Goal: Task Accomplishment & Management: Manage account settings

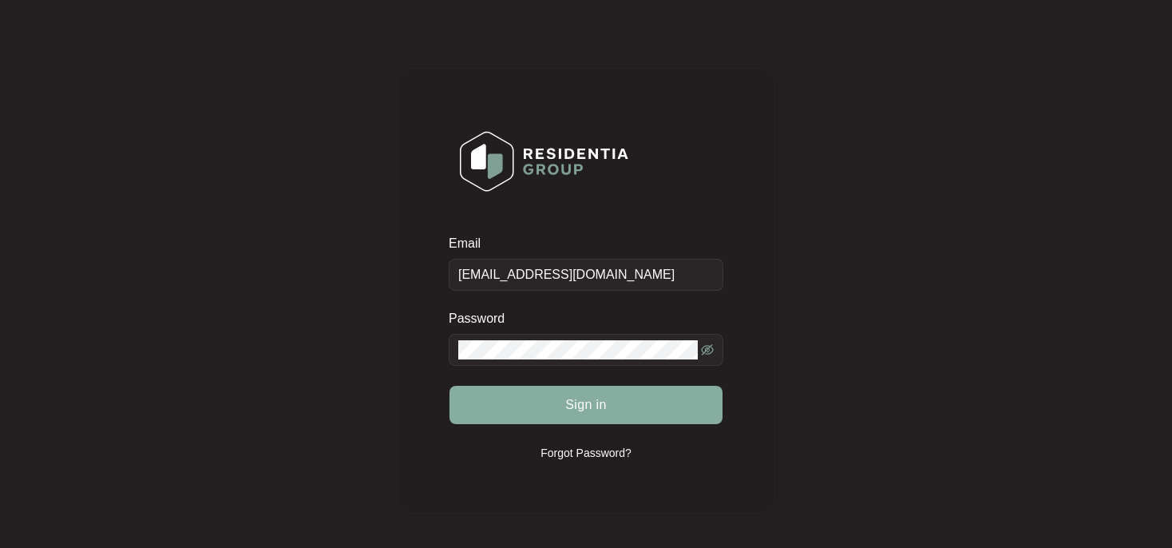
click at [575, 389] on button "Sign in" at bounding box center [585, 405] width 273 height 38
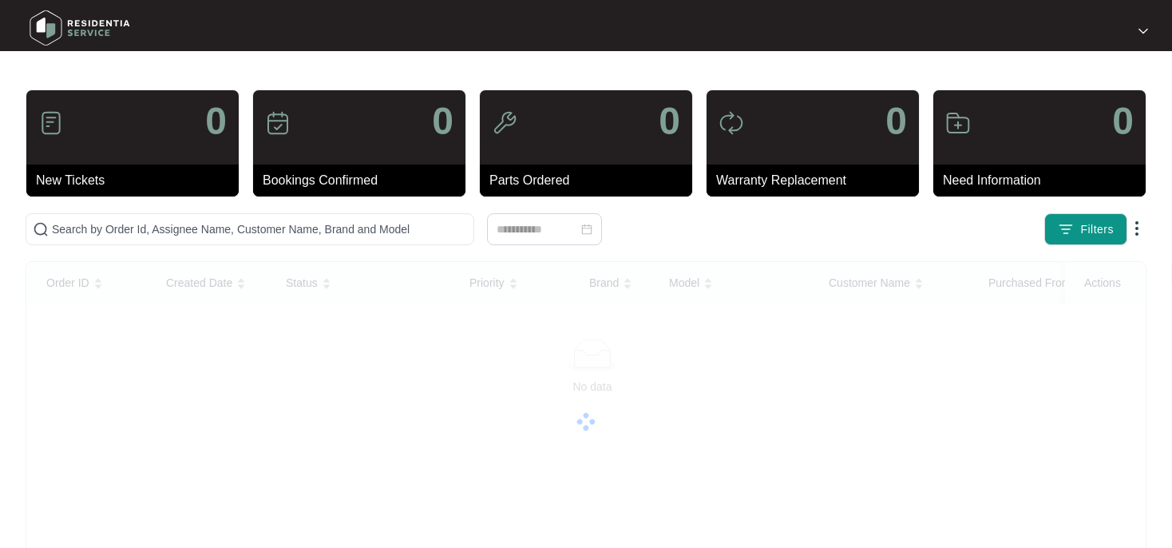
click at [583, 398] on div at bounding box center [586, 421] width 1118 height 319
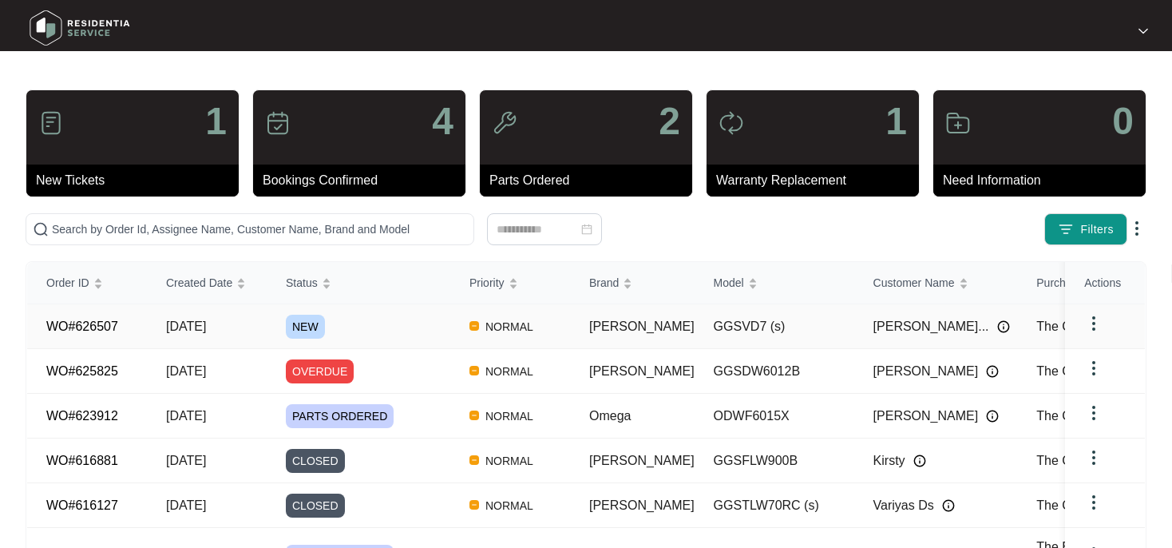
click at [307, 327] on span "NEW" at bounding box center [305, 327] width 39 height 24
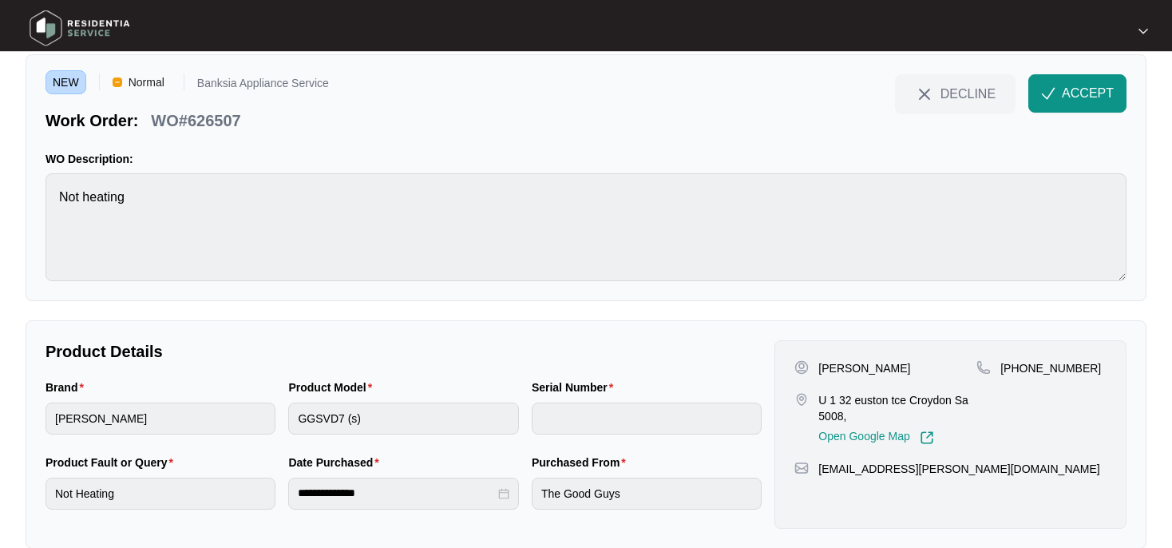
scroll to position [80, 0]
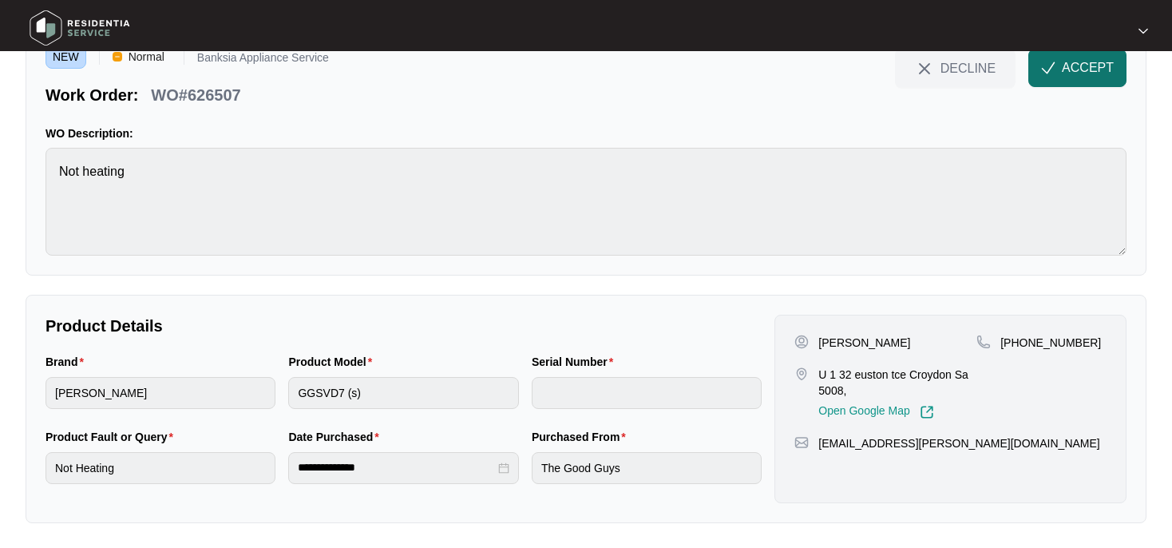
click at [1073, 65] on span "ACCEPT" at bounding box center [1088, 67] width 52 height 19
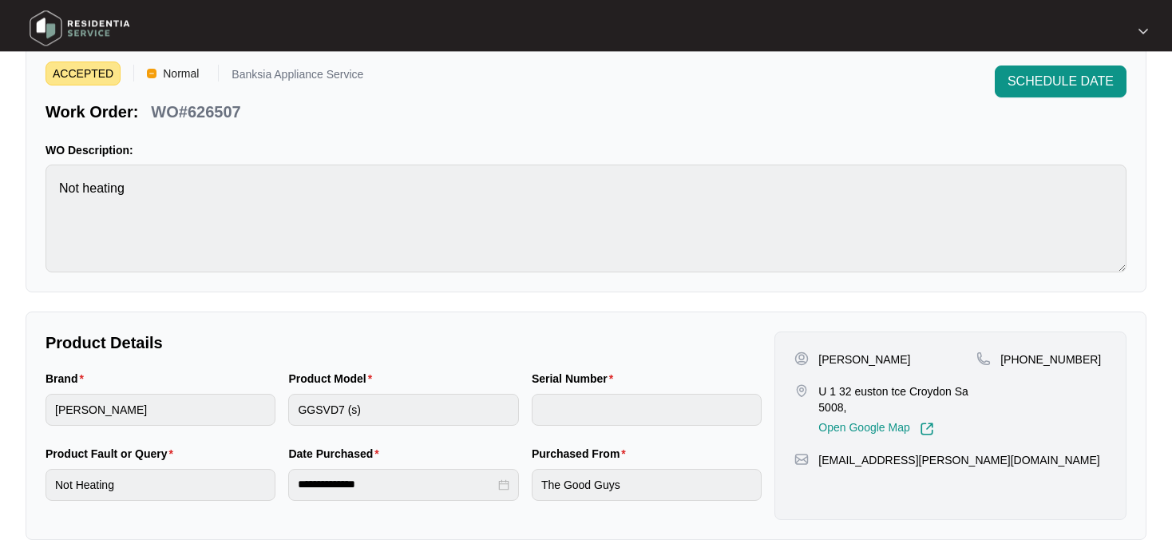
scroll to position [0, 0]
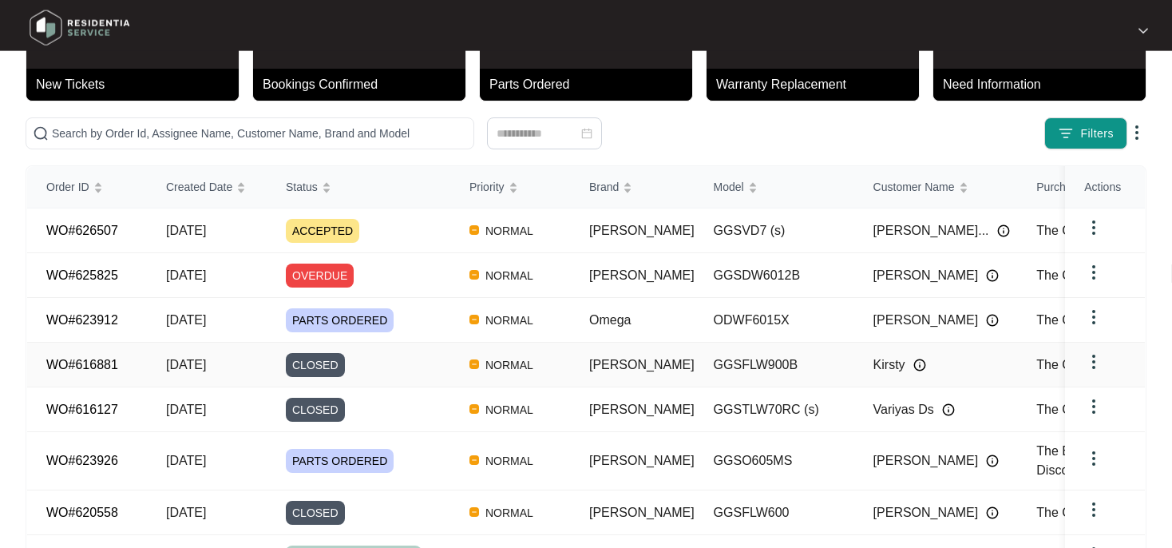
scroll to position [168, 0]
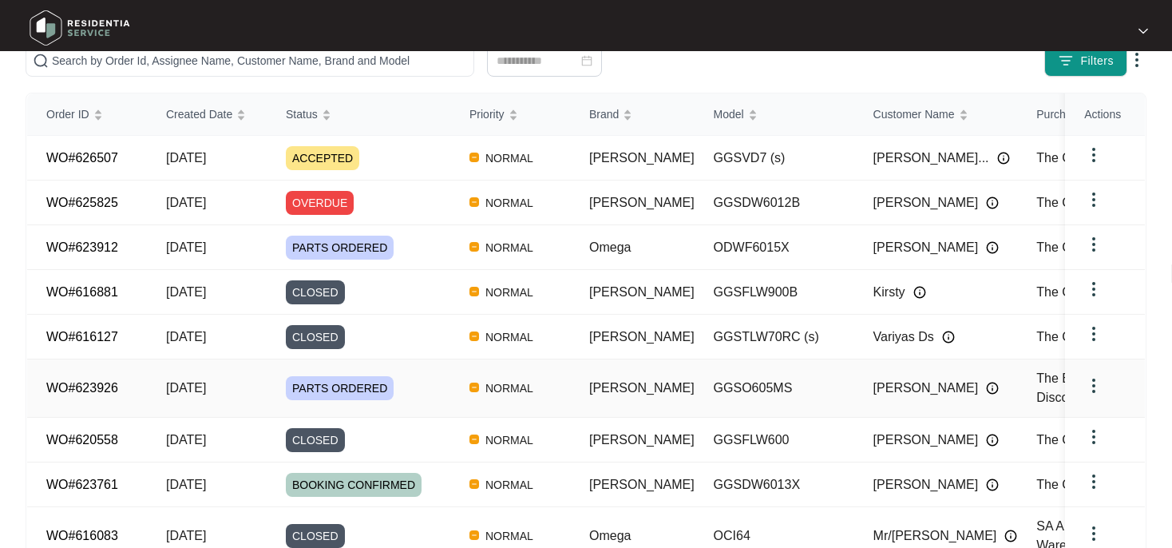
click at [101, 385] on td "WO#623926" at bounding box center [87, 388] width 120 height 58
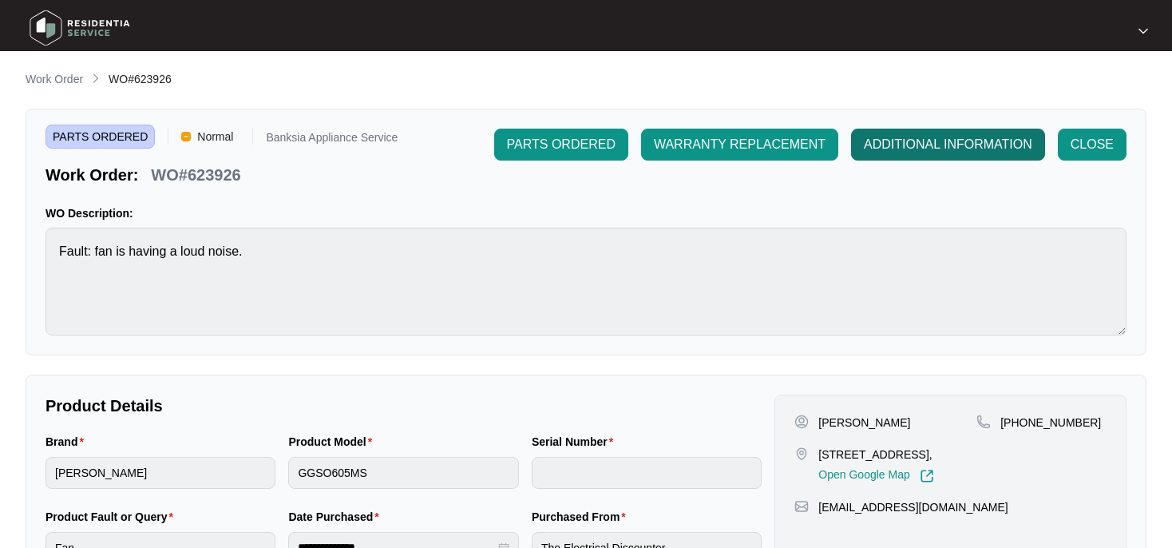
click at [925, 150] on span "ADDITIONAL INFORMATION" at bounding box center [948, 144] width 168 height 19
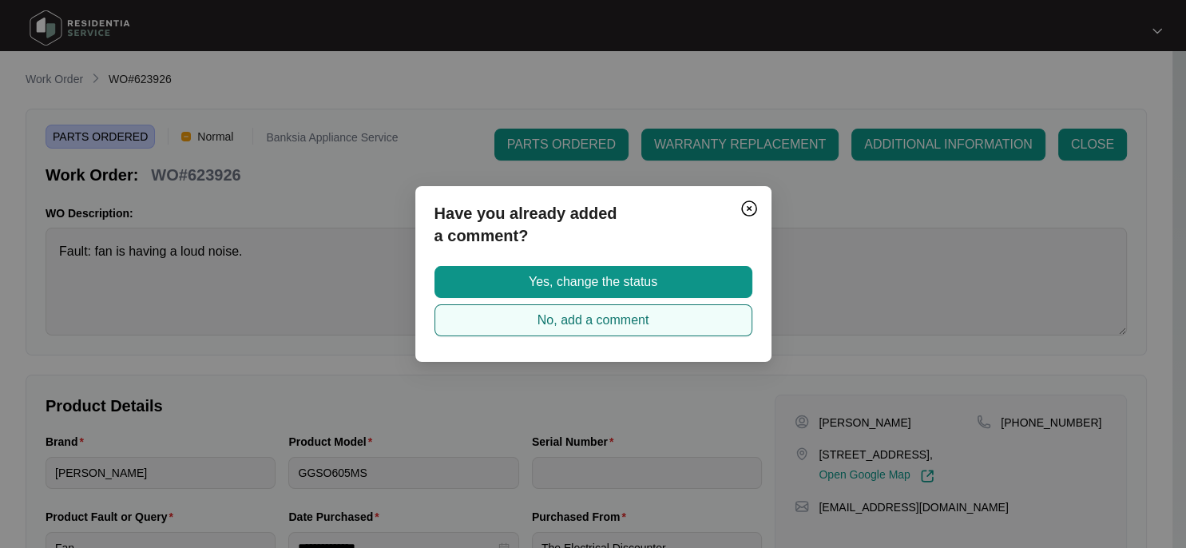
click at [580, 323] on span "No, add a comment" at bounding box center [593, 320] width 112 height 19
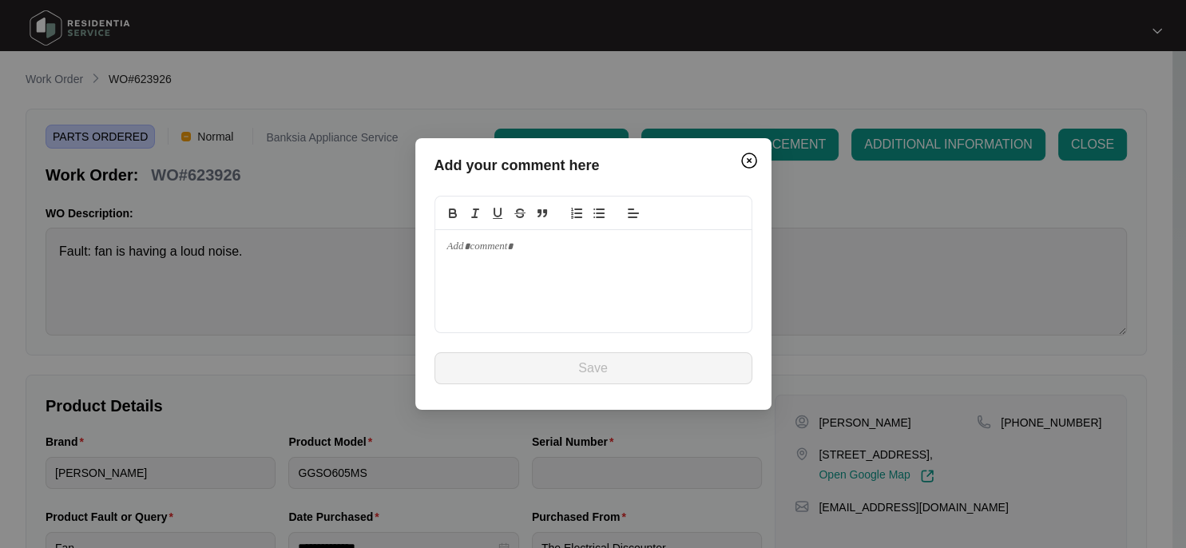
click at [461, 253] on p at bounding box center [593, 247] width 292 height 14
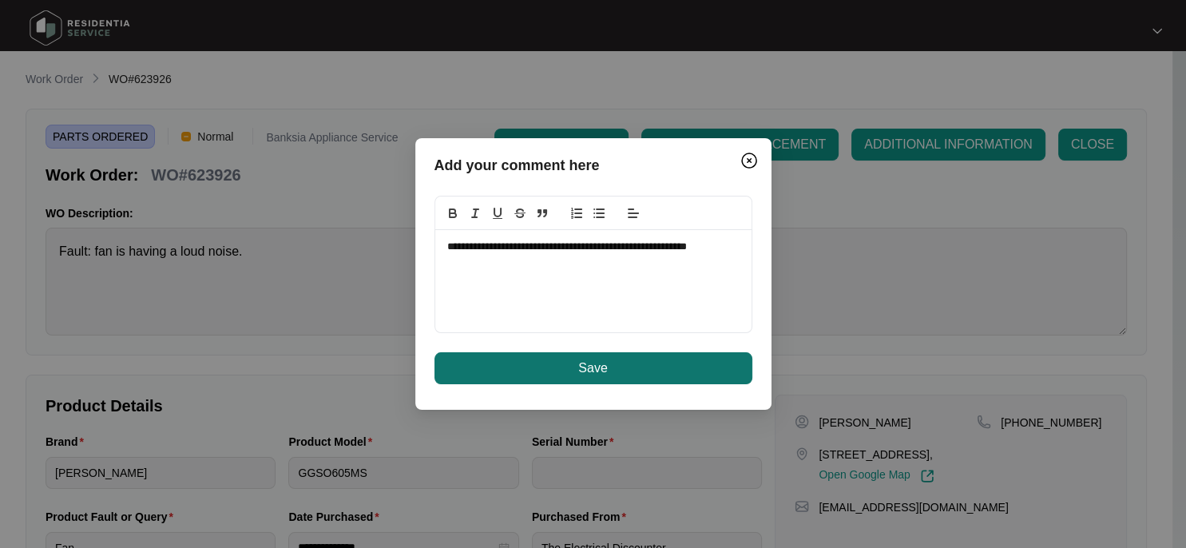
click at [598, 368] on span "Save" at bounding box center [592, 367] width 29 height 19
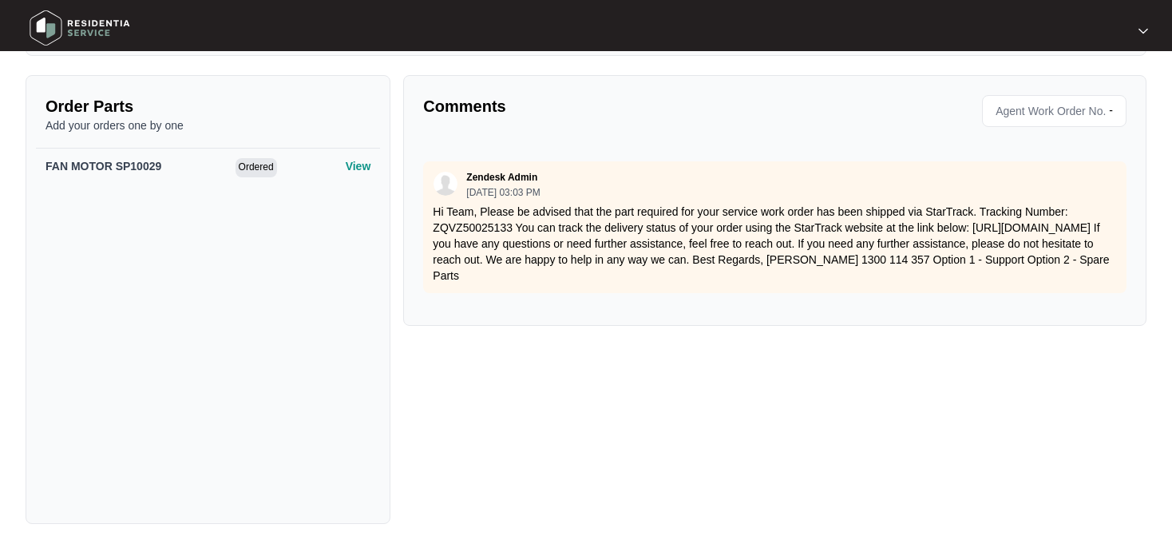
scroll to position [448, 0]
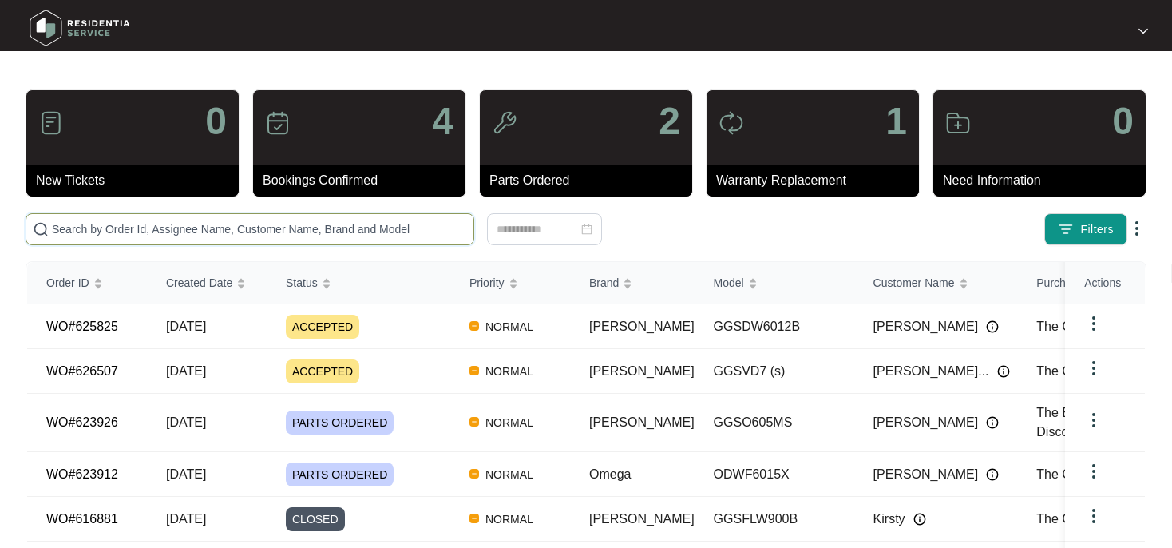
click at [72, 229] on input "text" at bounding box center [259, 229] width 415 height 18
paste input "625825"
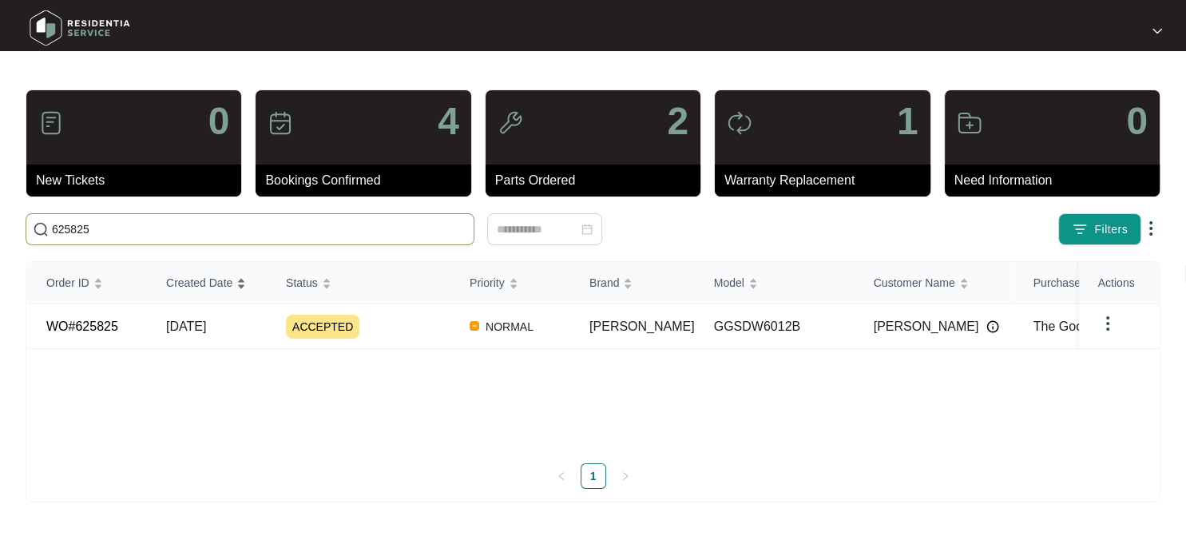
type input "625825"
click at [102, 328] on link "WO#625825" at bounding box center [82, 326] width 72 height 14
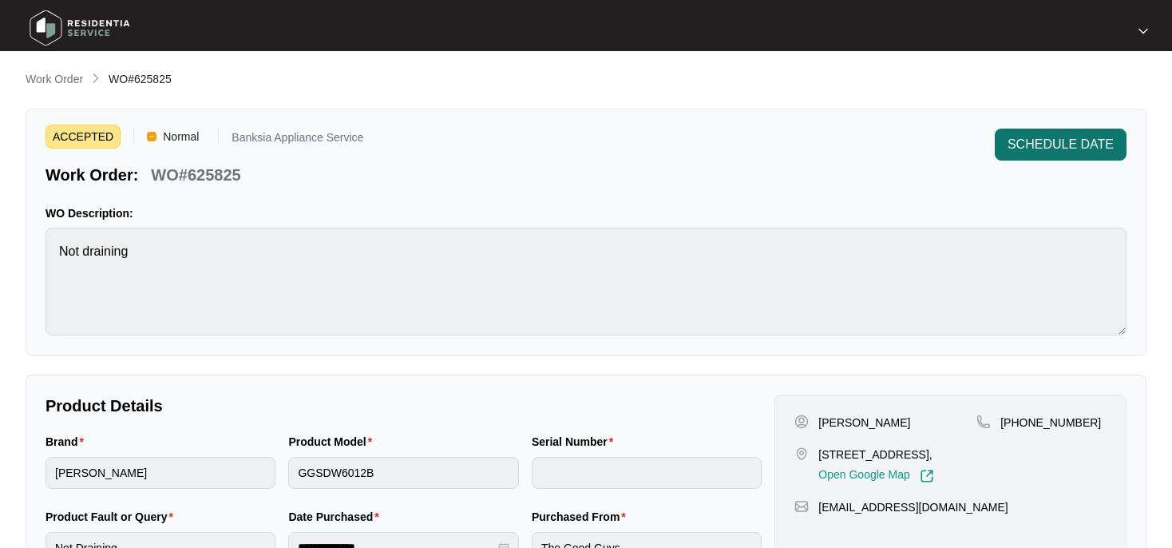
click at [1084, 145] on span "SCHEDULE DATE" at bounding box center [1061, 144] width 106 height 19
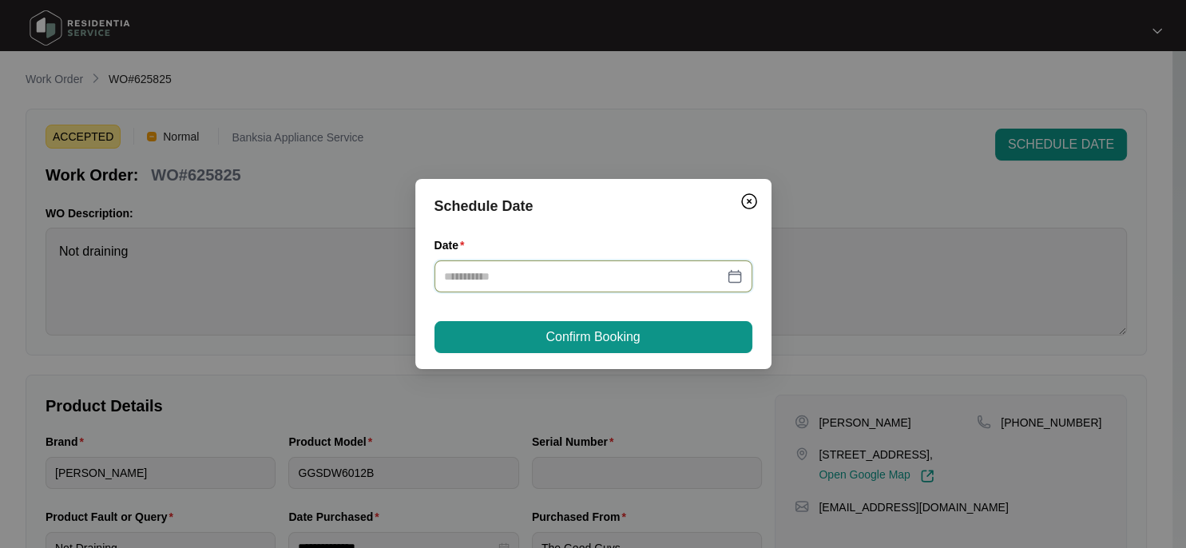
click at [521, 278] on input "Date" at bounding box center [583, 276] width 279 height 18
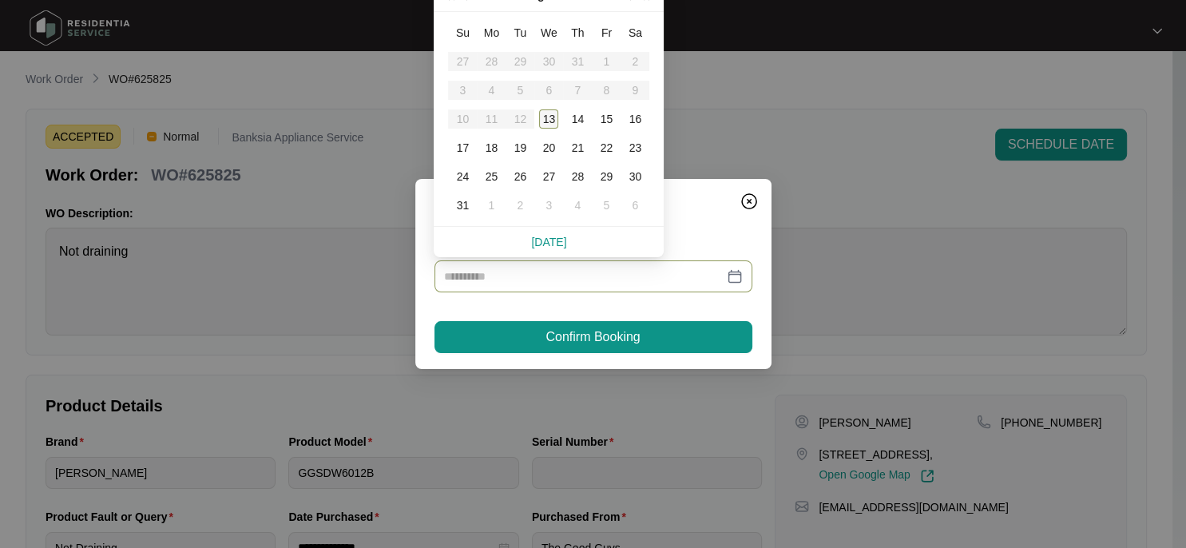
type input "**********"
click at [522, 119] on table "Su Mo Tu We Th Fr Sa 27 28 29 30 31 1 2 3 4 5 6 7 8 9 10 11 12 13 14 15 16 17 1…" at bounding box center [548, 118] width 201 height 201
type input "**********"
click at [749, 198] on img "Close" at bounding box center [748, 201] width 19 height 19
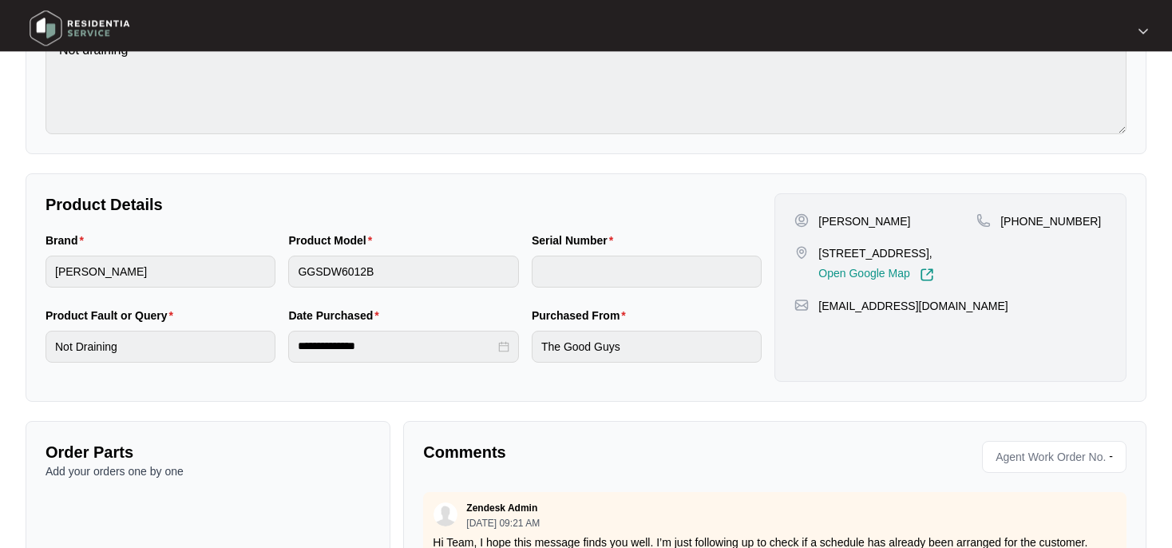
scroll to position [349, 0]
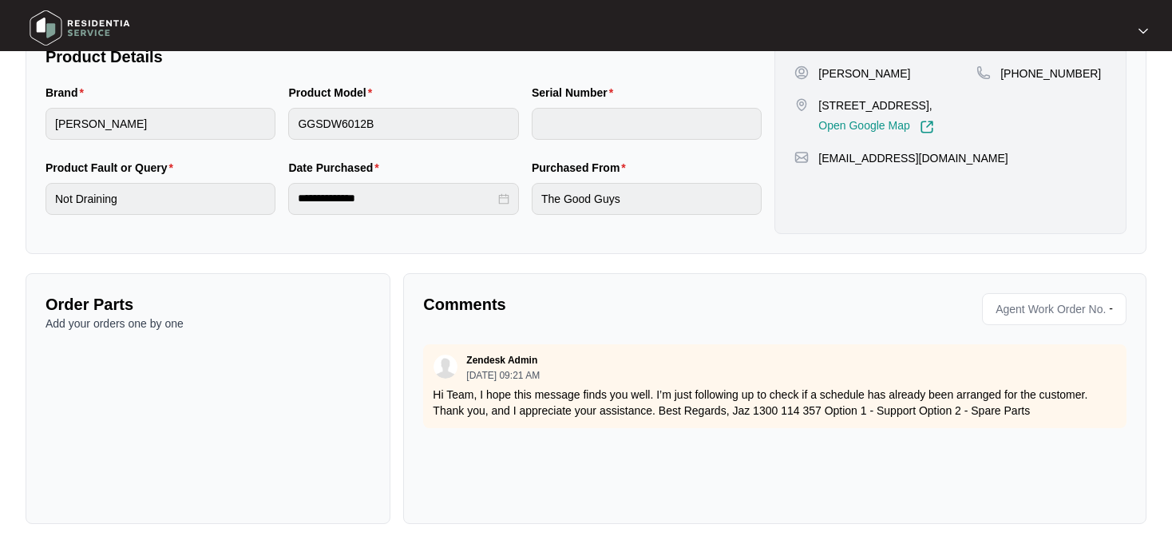
drag, startPoint x: 1120, startPoint y: 348, endPoint x: 1120, endPoint y: 386, distance: 37.5
drag, startPoint x: 506, startPoint y: 444, endPoint x: 525, endPoint y: 458, distance: 23.3
click at [506, 446] on div "Zendesk Admin [DATE] 09:21 AM Hi Team, I hope this message finds you well. I’m …" at bounding box center [774, 424] width 703 height 160
click at [465, 452] on div "Zendesk Admin [DATE] 09:21 AM Hi Team, I hope this message finds you well. I’m …" at bounding box center [774, 424] width 703 height 160
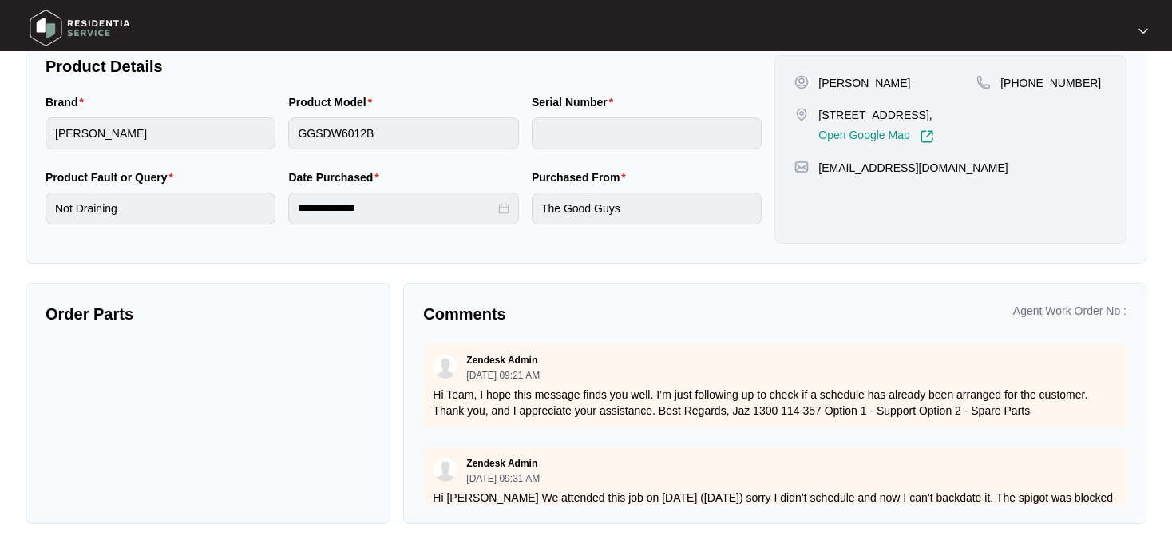
scroll to position [0, 0]
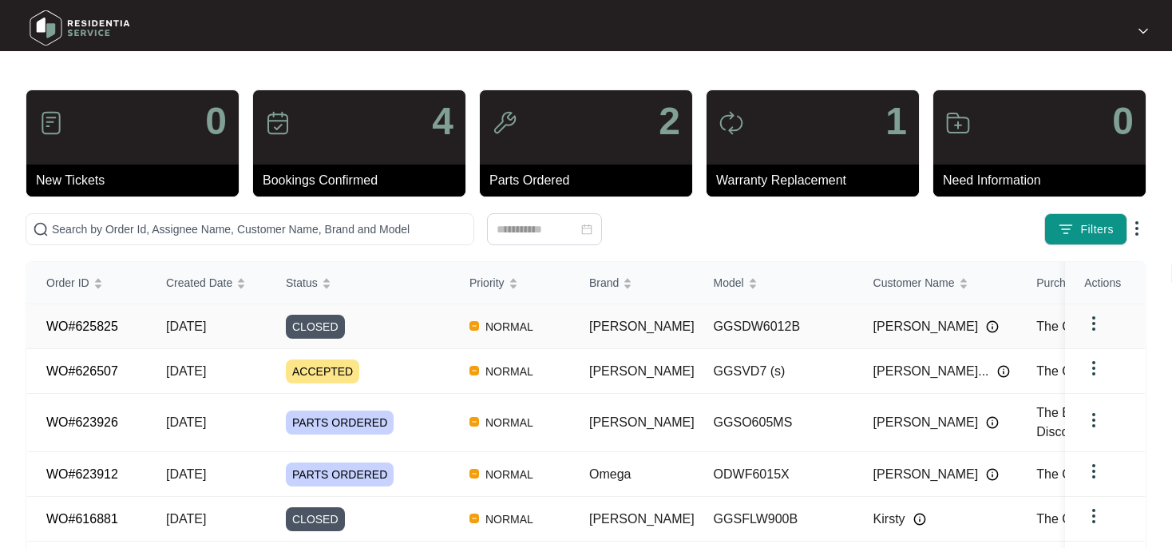
click at [102, 328] on link "WO#625825" at bounding box center [82, 326] width 72 height 14
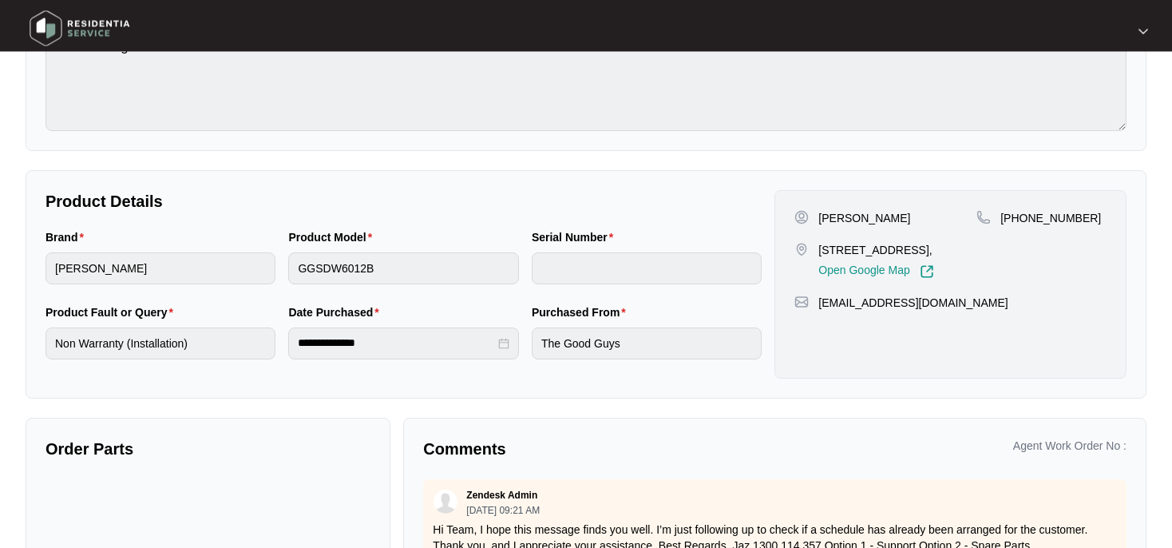
scroll to position [339, 0]
